Goal: Transaction & Acquisition: Purchase product/service

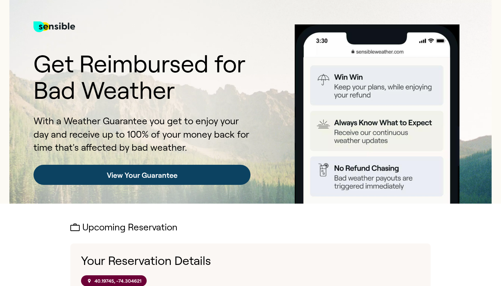
click at [167, 176] on link "View Your Guarantee" at bounding box center [142, 175] width 217 height 20
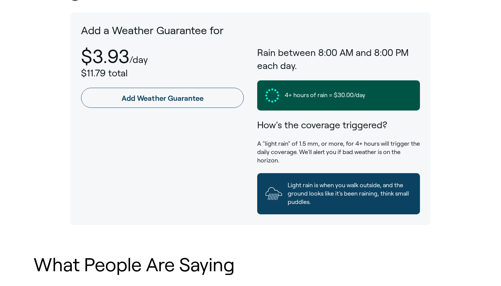
scroll to position [336, 0]
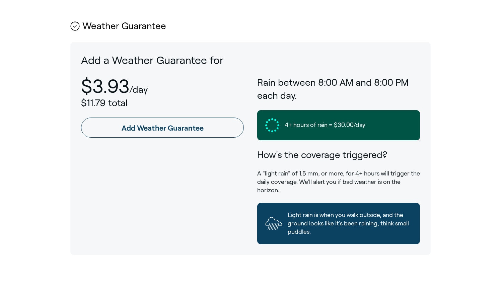
click at [177, 136] on div "$3.93 /day $11.79 total Add Weather Guarantee" at bounding box center [162, 160] width 163 height 169
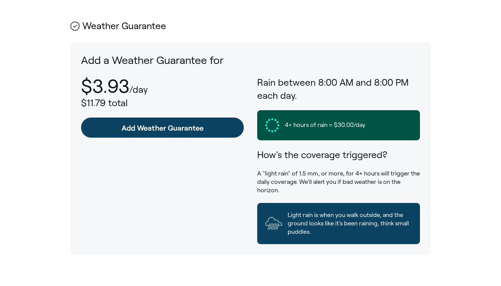
click at [178, 129] on link "Add Weather Guarantee" at bounding box center [162, 128] width 163 height 20
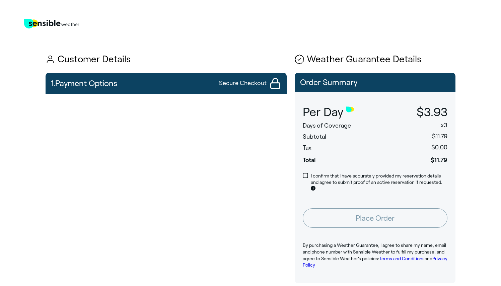
click at [325, 125] on span "Days of Coverage" at bounding box center [327, 125] width 48 height 7
click at [361, 140] on th "Subtotal" at bounding box center [343, 135] width 97 height 11
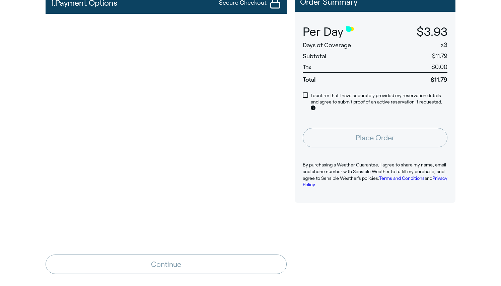
scroll to position [39, 0]
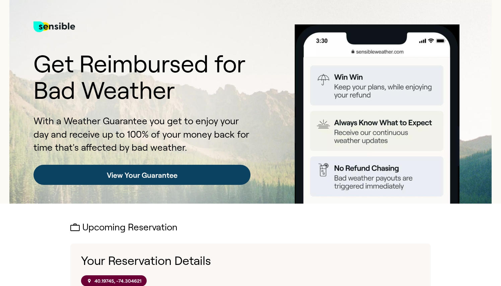
click at [189, 171] on link "View Your Guarantee" at bounding box center [142, 175] width 217 height 20
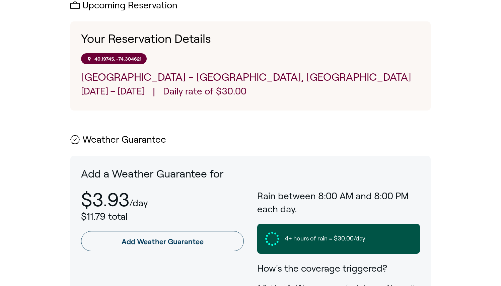
click at [230, 94] on p "Daily rate of $30.00" at bounding box center [204, 92] width 83 height 15
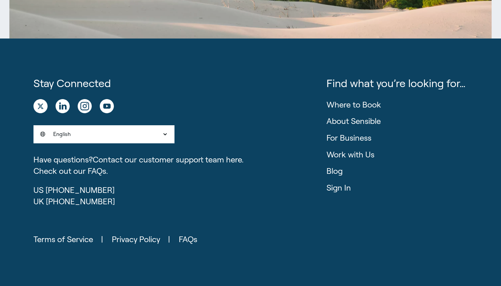
scroll to position [1215, 0]
